Goal: Task Accomplishment & Management: Use online tool/utility

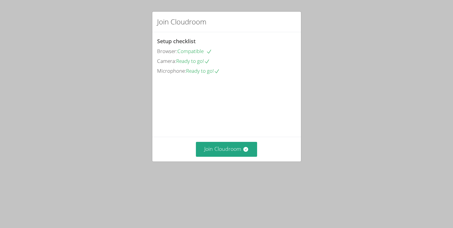
click at [212, 125] on video at bounding box center [202, 102] width 90 height 45
click at [222, 157] on button "Join Cloudroom" at bounding box center [226, 149] width 61 height 15
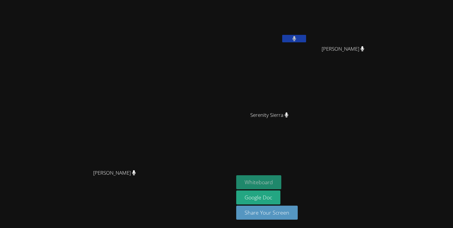
click at [281, 179] on button "Whiteboard" at bounding box center [258, 183] width 45 height 14
click at [306, 38] on button at bounding box center [294, 38] width 24 height 7
click at [281, 182] on button "Whiteboard" at bounding box center [258, 183] width 45 height 14
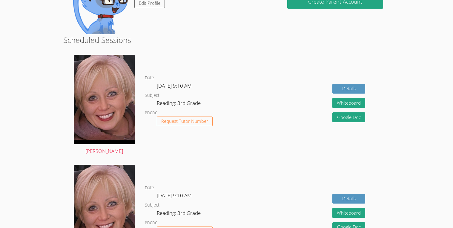
scroll to position [61, 0]
